Goal: Use online tool/utility: Utilize a website feature to perform a specific function

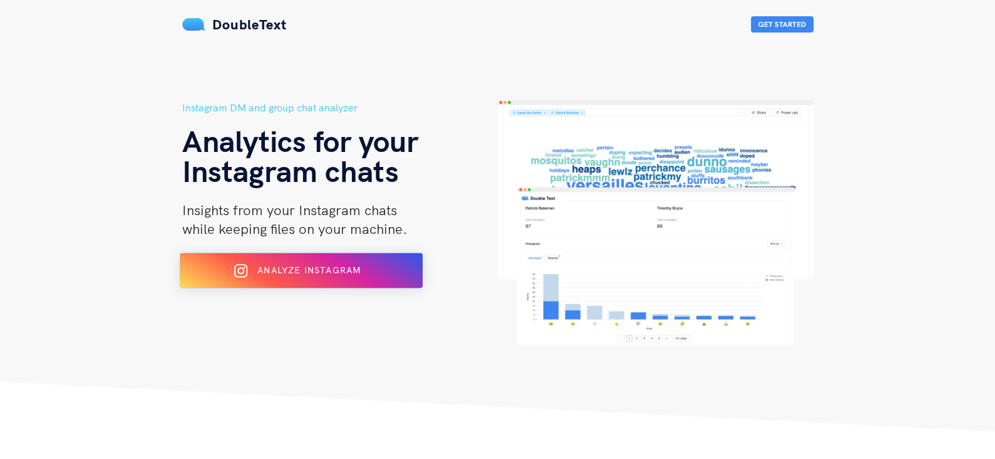
click at [346, 282] on button "Analyze Instagram" at bounding box center [301, 271] width 243 height 35
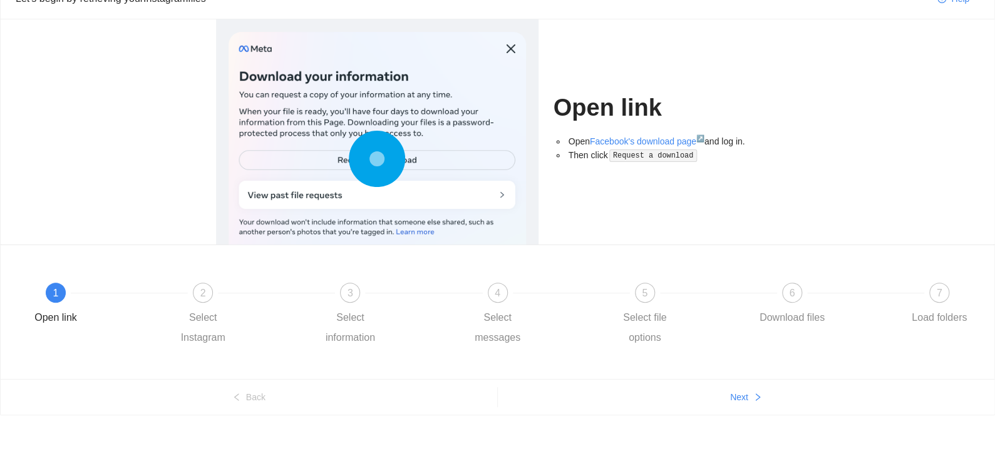
scroll to position [66, 0]
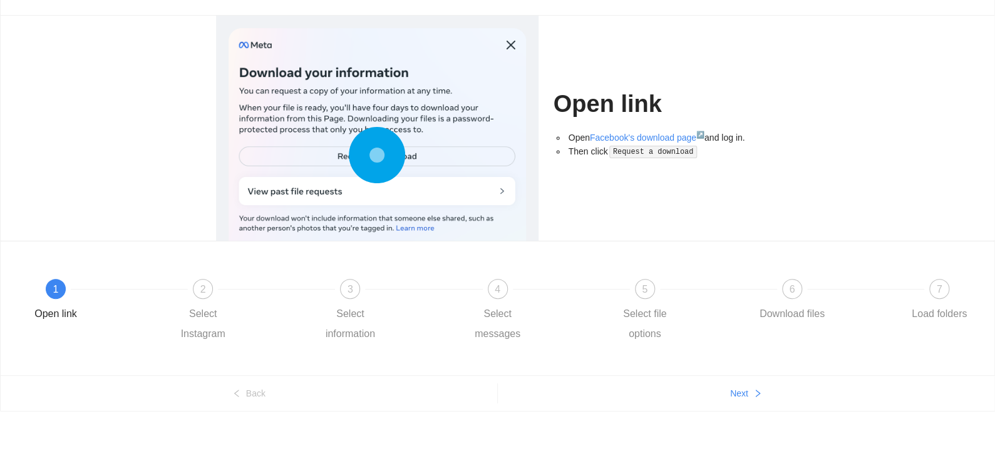
click at [733, 408] on ul "Back Next" at bounding box center [497, 394] width 993 height 36
click at [749, 377] on ul "Back Next" at bounding box center [497, 394] width 993 height 36
click at [751, 396] on button "Next" at bounding box center [746, 394] width 497 height 20
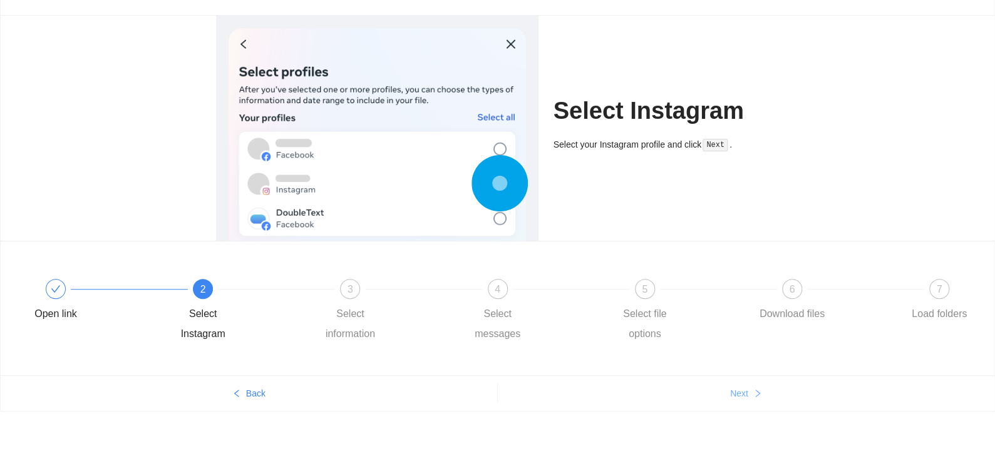
click at [751, 396] on button "Next" at bounding box center [746, 394] width 497 height 20
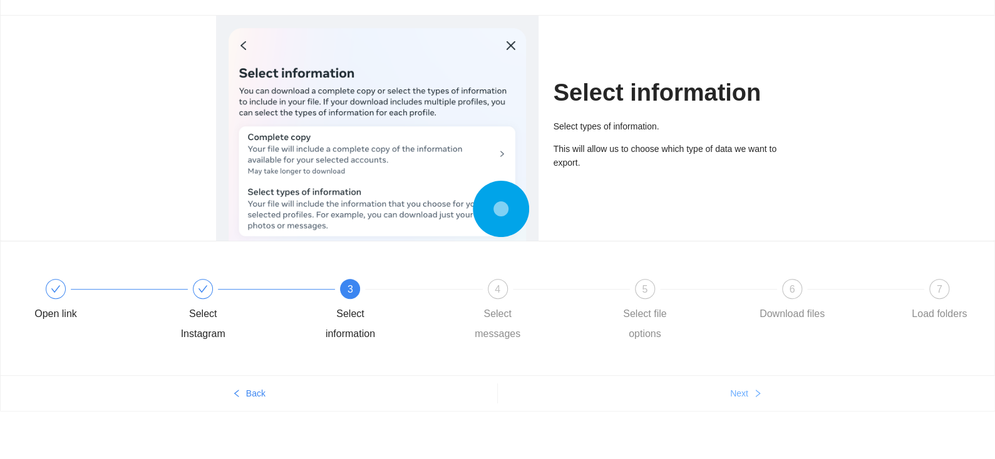
click at [751, 396] on button "Next" at bounding box center [746, 394] width 497 height 20
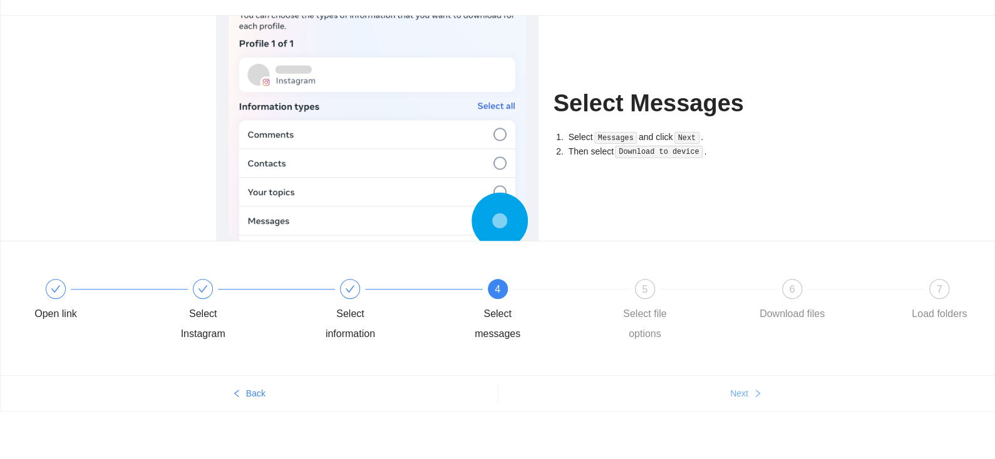
click at [751, 396] on button "Next" at bounding box center [746, 394] width 497 height 20
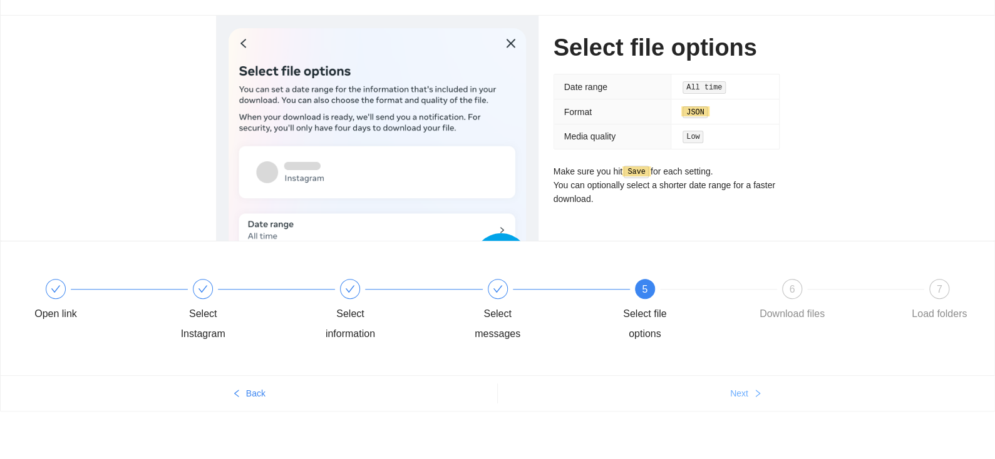
click at [751, 396] on button "Next" at bounding box center [746, 394] width 497 height 20
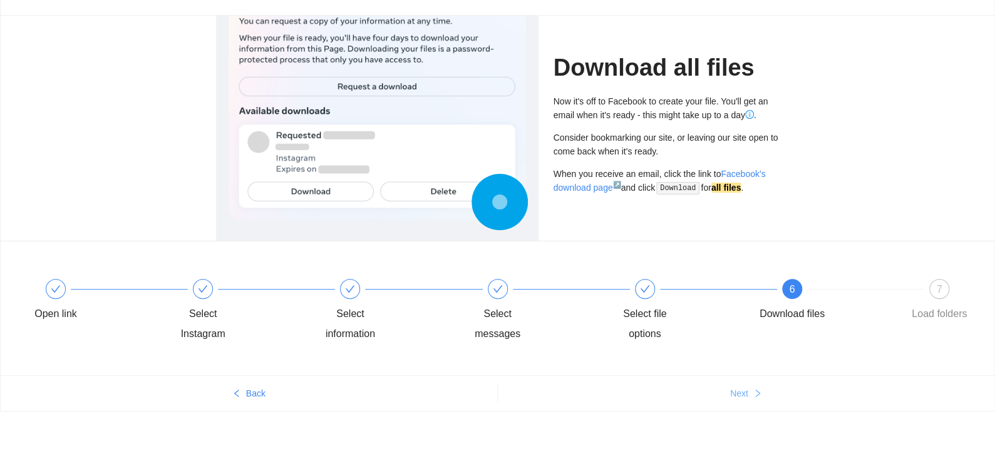
click at [751, 396] on button "Next" at bounding box center [746, 394] width 497 height 20
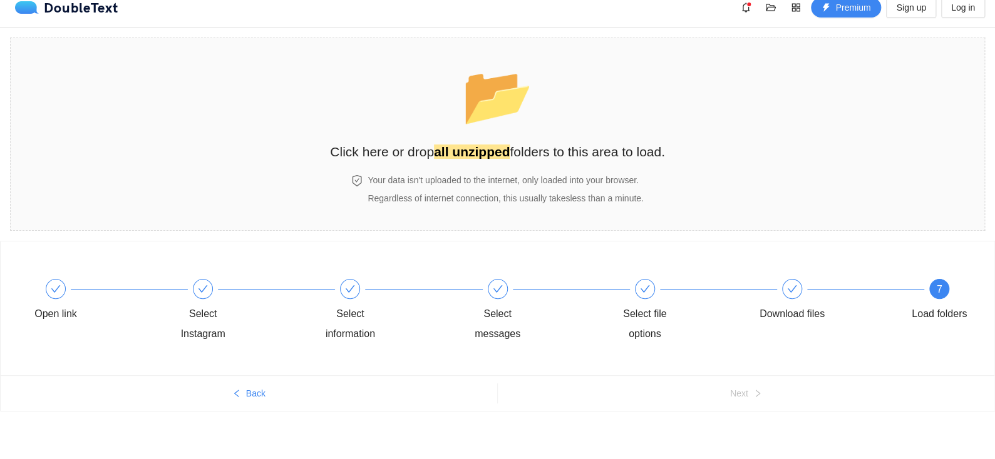
scroll to position [13, 0]
click at [240, 400] on button "Back" at bounding box center [249, 394] width 496 height 20
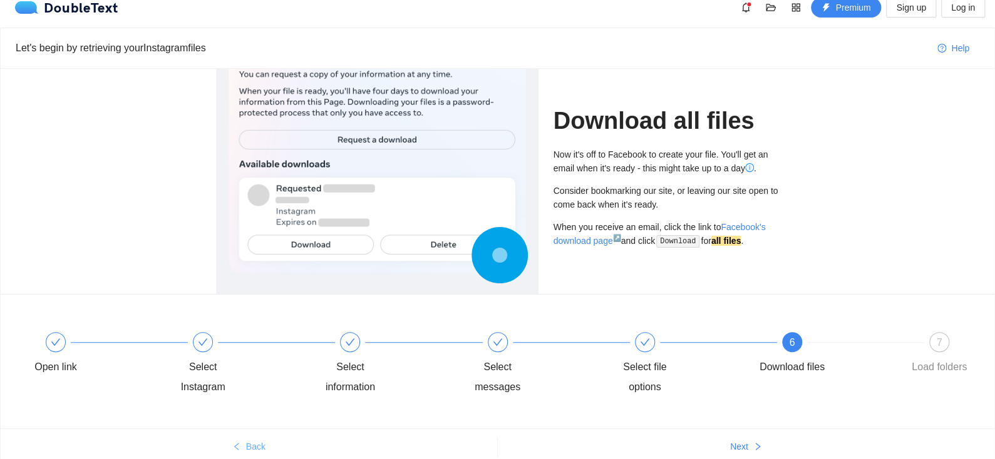
click at [240, 400] on div "Open link Select Instagram Select information Select messages Select file optio…" at bounding box center [497, 365] width 956 height 90
click at [275, 441] on button "Back" at bounding box center [249, 447] width 496 height 20
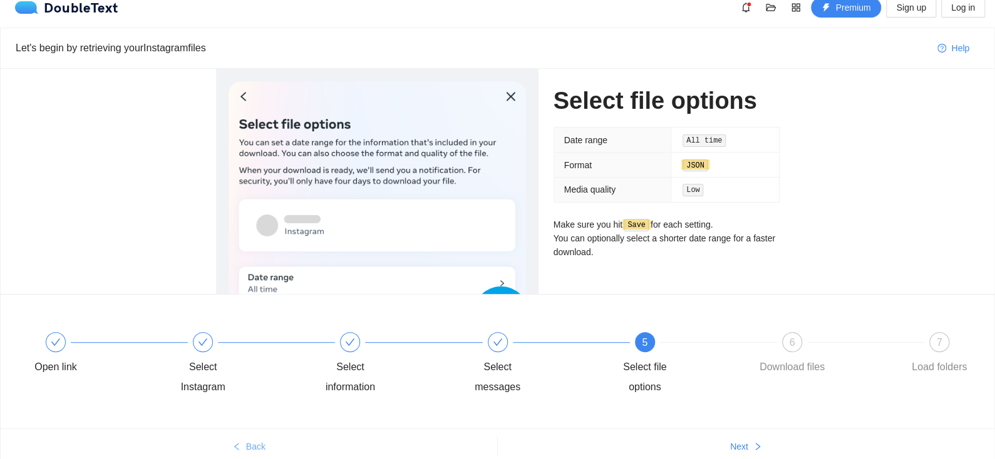
click at [256, 440] on span "Back" at bounding box center [255, 447] width 19 height 14
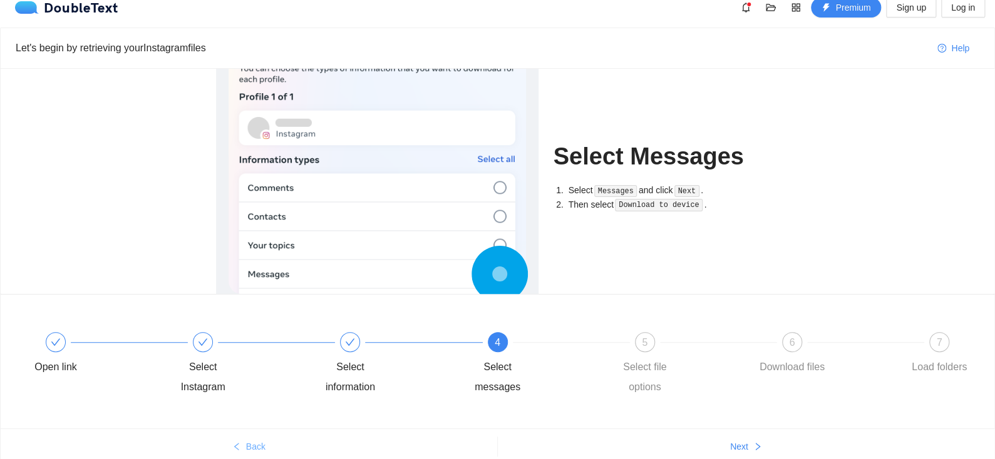
click at [256, 440] on span "Back" at bounding box center [255, 447] width 19 height 14
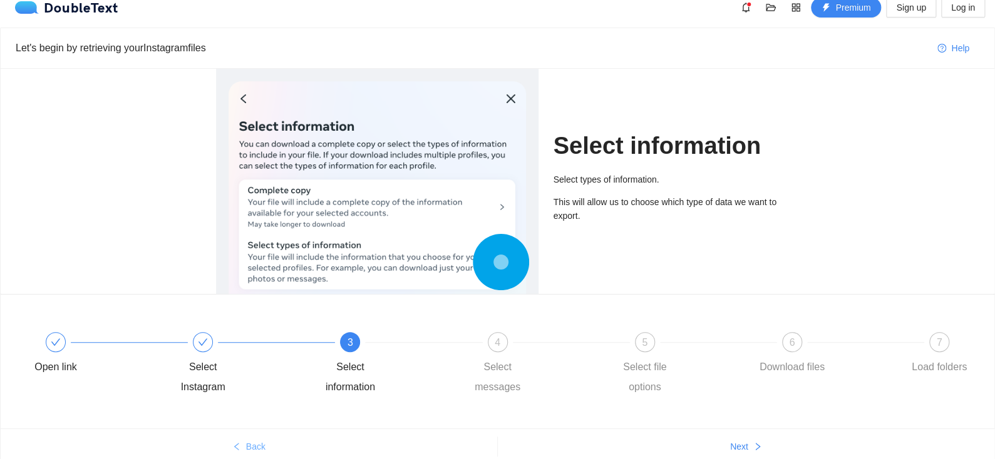
click at [256, 440] on span "Back" at bounding box center [255, 447] width 19 height 14
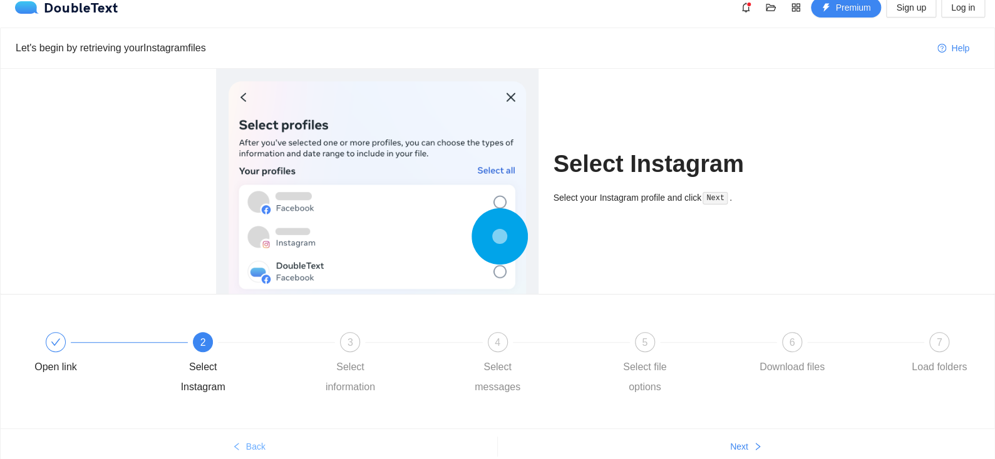
click at [256, 440] on span "Back" at bounding box center [255, 447] width 19 height 14
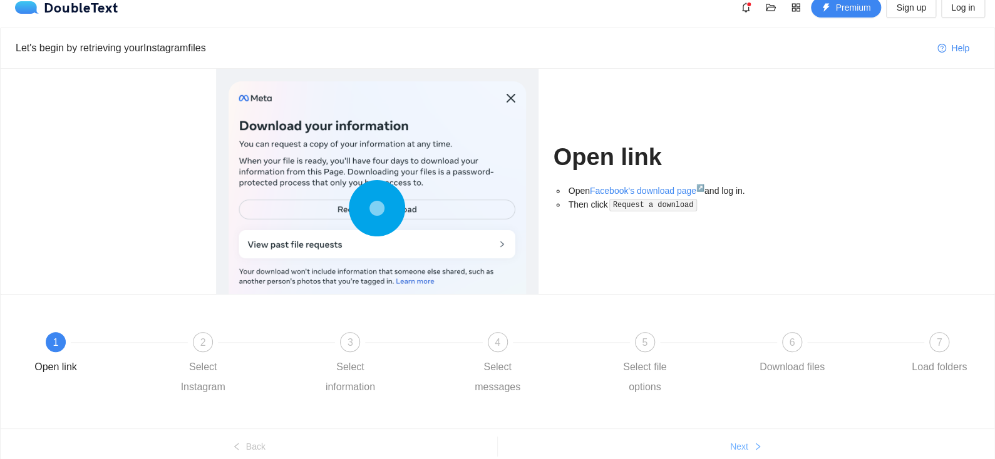
click at [737, 437] on button "Next" at bounding box center [746, 447] width 497 height 20
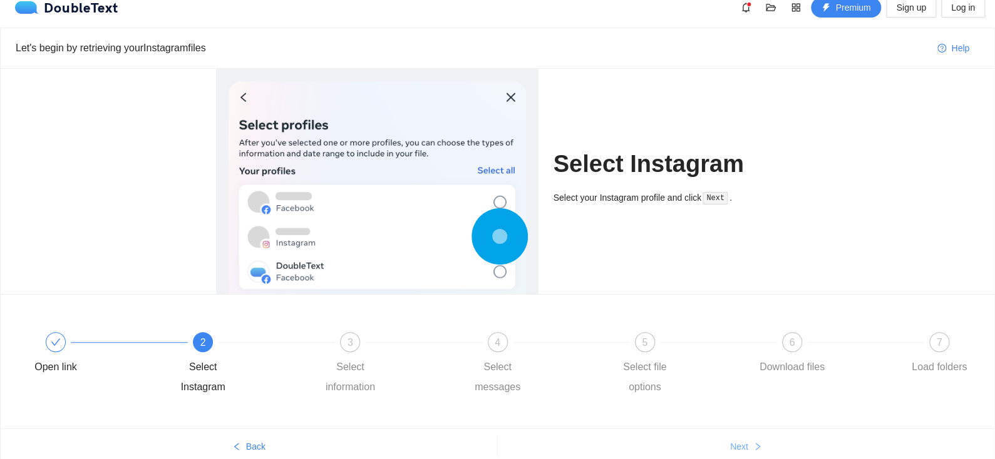
click at [737, 437] on button "Next" at bounding box center [746, 447] width 497 height 20
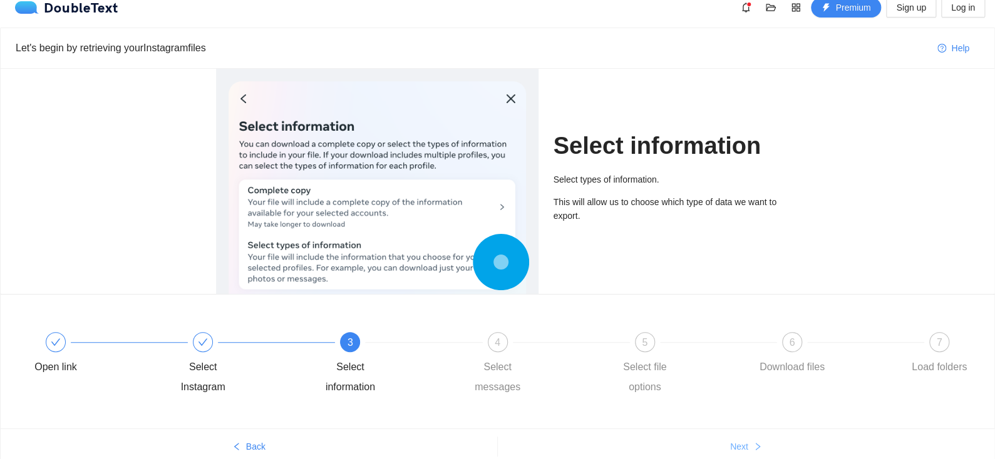
click at [737, 437] on button "Next" at bounding box center [746, 447] width 497 height 20
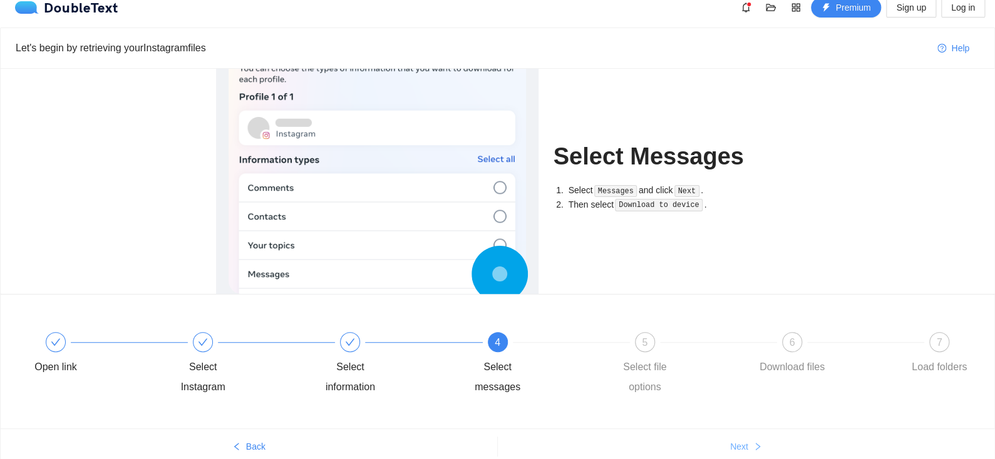
click at [736, 446] on span "Next" at bounding box center [739, 447] width 18 height 14
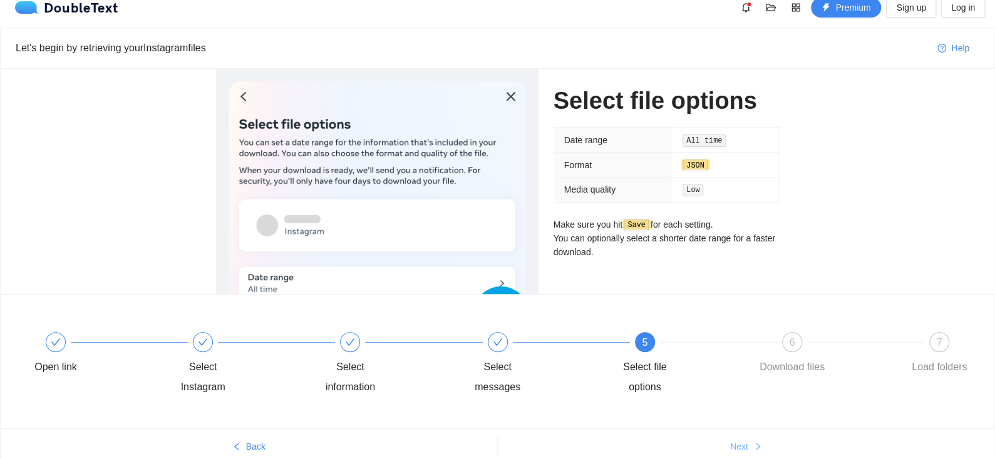
click at [736, 446] on span "Next" at bounding box center [739, 447] width 18 height 14
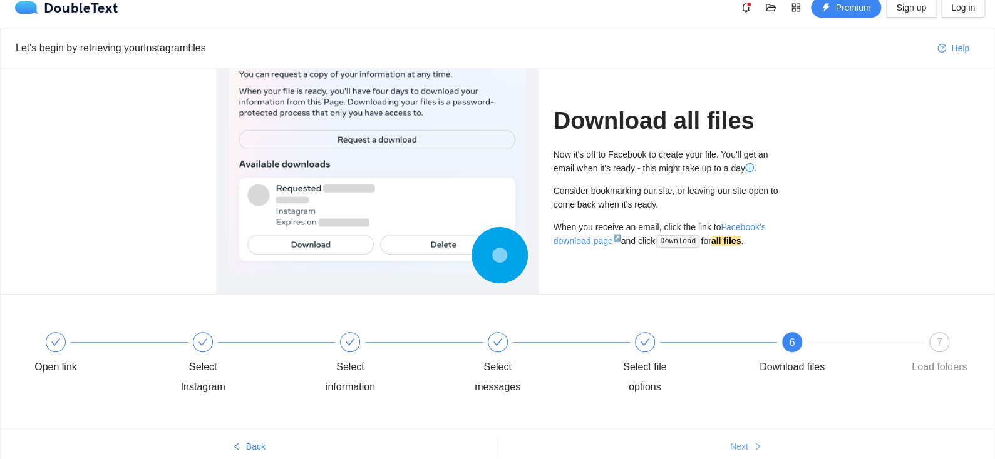
click at [736, 446] on span "Next" at bounding box center [739, 447] width 18 height 14
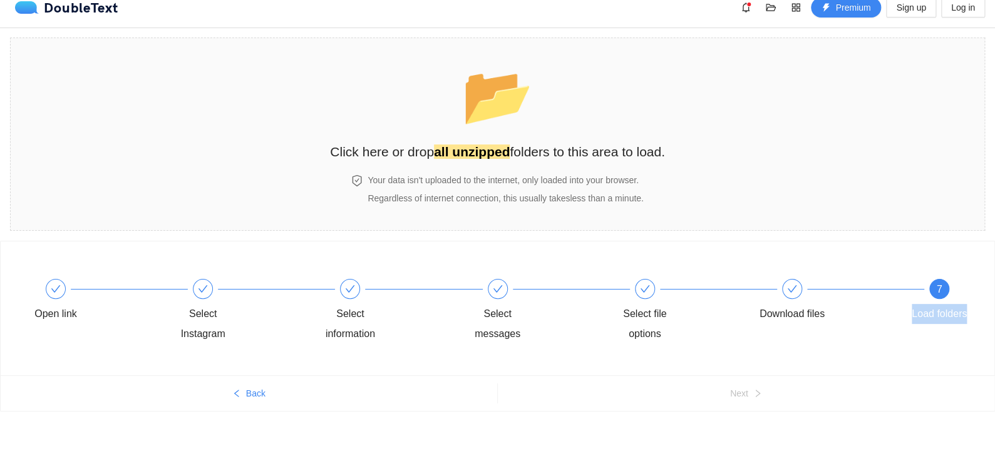
click at [736, 446] on div "Open link Select Instagram Select information Select messages Select file optio…" at bounding box center [497, 350] width 995 height 219
click at [747, 404] on ul "Back Next" at bounding box center [497, 394] width 993 height 36
click at [480, 154] on strong "all unzipped" at bounding box center [472, 152] width 76 height 14
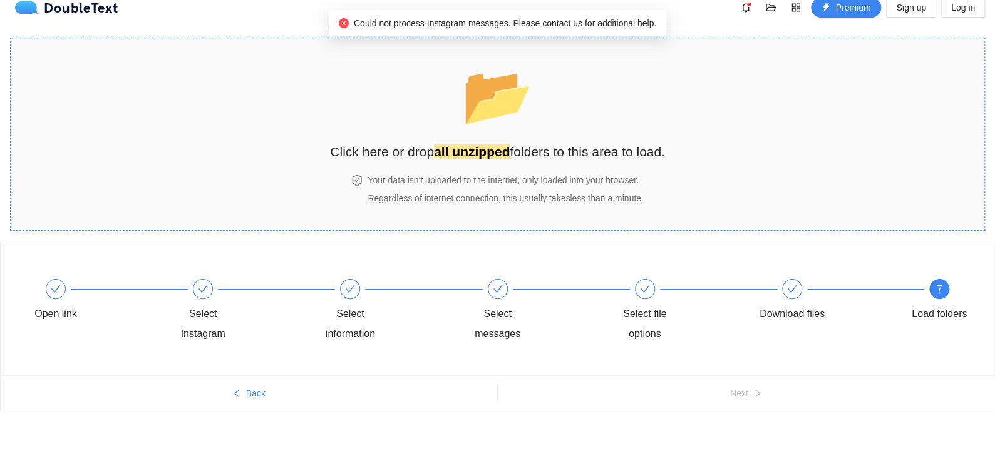
click at [509, 98] on span "📂" at bounding box center [497, 96] width 72 height 64
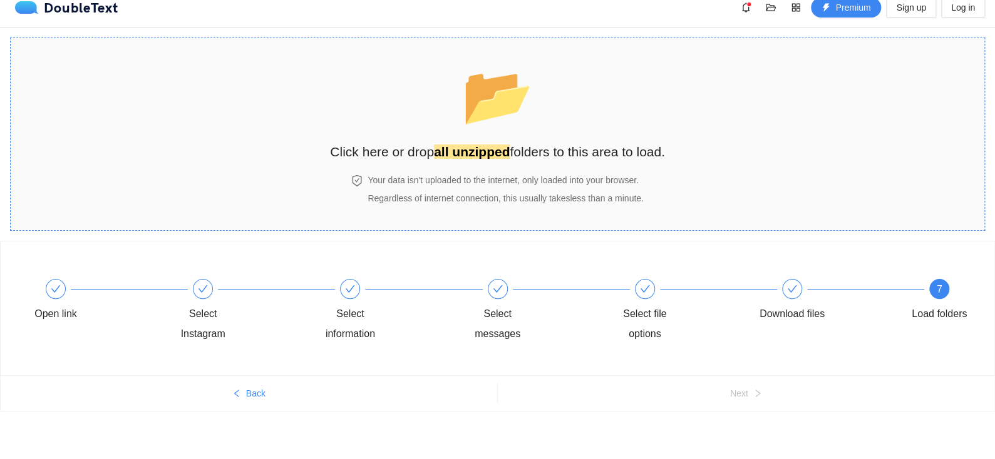
drag, startPoint x: 446, startPoint y: 145, endPoint x: 347, endPoint y: 130, distance: 99.4
click at [347, 130] on div "📂 Click here or drop all unzipped folders to this area to load." at bounding box center [497, 106] width 335 height 111
click at [491, 127] on span "📂" at bounding box center [497, 96] width 72 height 64
click at [485, 125] on span "📂" at bounding box center [497, 96] width 72 height 64
